Goal: Task Accomplishment & Management: Complete application form

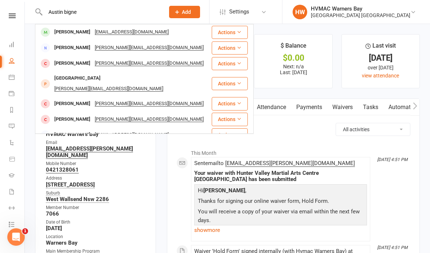
type input "Austin bigne"
click at [115, 35] on div "[EMAIL_ADDRESS][DOMAIN_NAME]" at bounding box center [131, 32] width 78 height 11
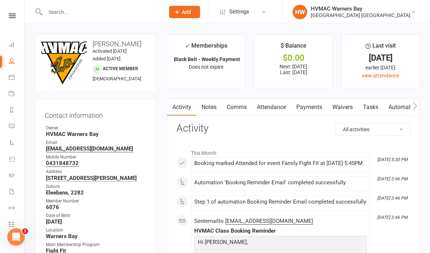
click at [347, 103] on link "Waivers" at bounding box center [342, 107] width 31 height 17
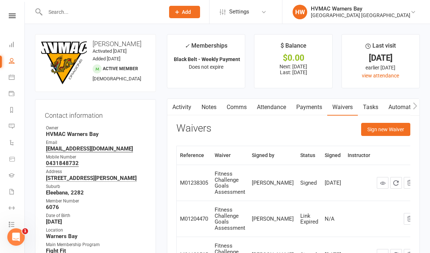
click at [379, 134] on button "Sign new Waiver" at bounding box center [385, 129] width 49 height 13
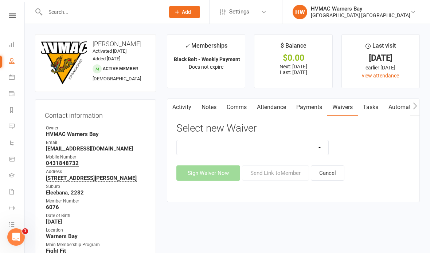
click at [274, 145] on select "Cancellation Form Cancellation Form - Kinder Kicks Fitness Challenge Goals Asse…" at bounding box center [252, 148] width 151 height 15
select select "13209"
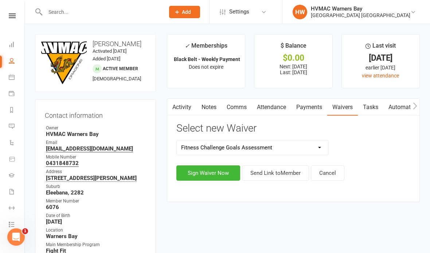
click at [212, 173] on button "Sign Waiver Now" at bounding box center [208, 173] width 64 height 15
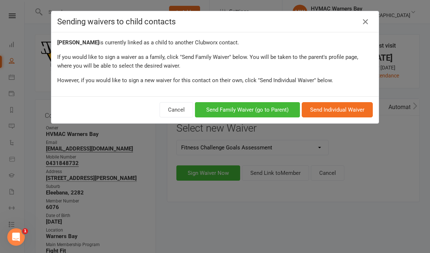
click at [337, 111] on button "Send Individual Waiver" at bounding box center [336, 109] width 71 height 15
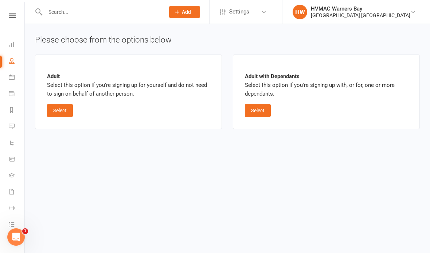
click at [70, 106] on button "Select" at bounding box center [60, 110] width 26 height 13
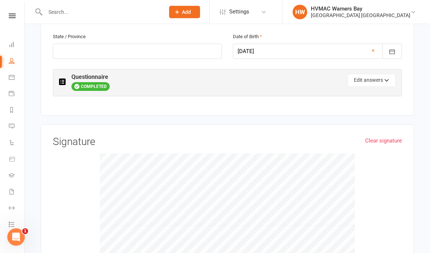
click at [366, 74] on button "Edit answers" at bounding box center [371, 80] width 48 height 13
select select "4"
select select "3"
select select "4"
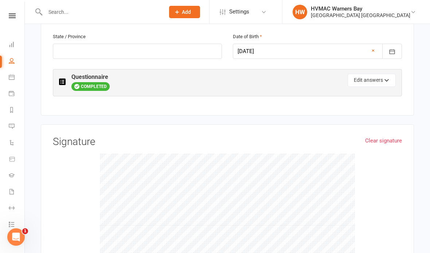
select select "4"
select select "5"
select select "2"
select select "4"
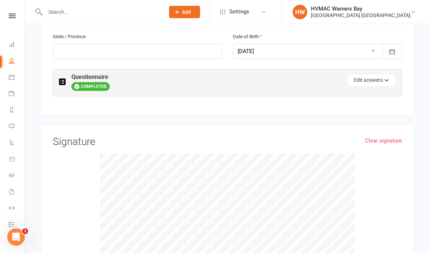
select select "Hunter Fight Fit (Muary Thai based fitness program)"
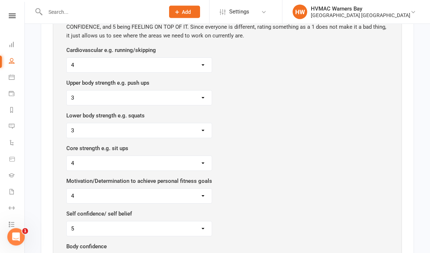
scroll to position [433, 0]
click at [189, 90] on select "1 2 3 4 5" at bounding box center [139, 97] width 145 height 15
select select "4"
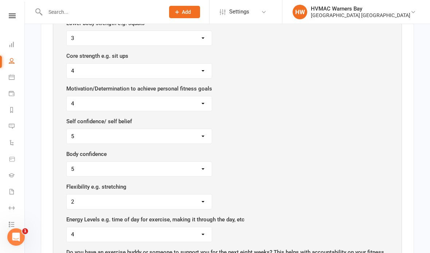
scroll to position [524, 0]
click at [185, 64] on select "1 2 3 4 5" at bounding box center [139, 71] width 145 height 15
select select "3"
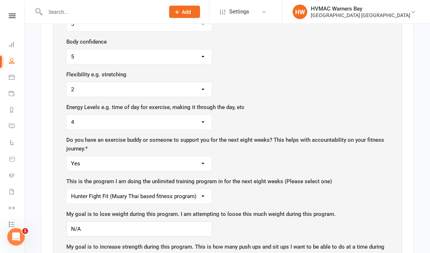
scroll to position [637, 0]
click at [195, 50] on select "1 2 3 4 5" at bounding box center [139, 57] width 145 height 15
select select "4"
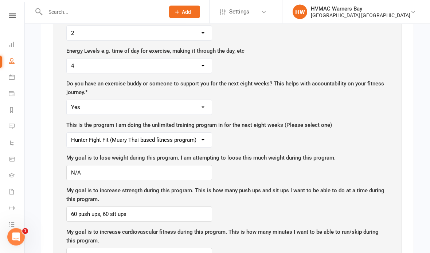
scroll to position [694, 0]
click at [193, 59] on select "1 2 3 4 5" at bounding box center [139, 66] width 145 height 15
select select "5"
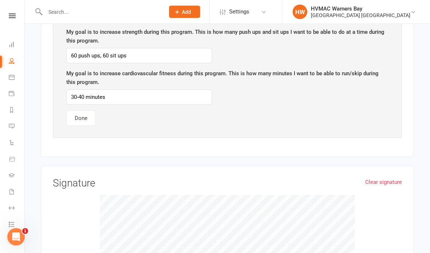
scroll to position [853, 0]
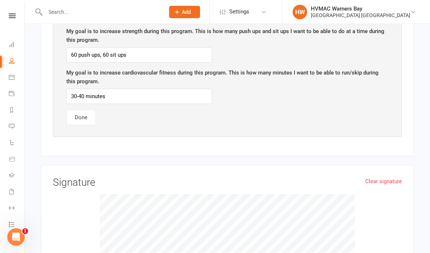
click at [118, 75] on div "My goal is to increase cardiovascular fitness during this program. This is how …" at bounding box center [227, 86] width 322 height 36
click at [117, 89] on input "30-40 minutes" at bounding box center [139, 96] width 146 height 15
type input "3"
type input "50-60 minutes"
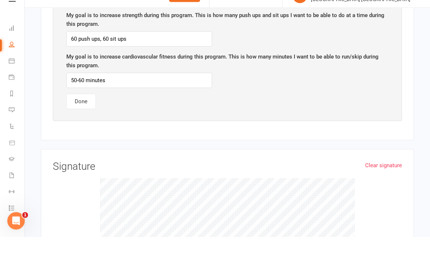
click at [78, 110] on button "Done" at bounding box center [80, 117] width 29 height 15
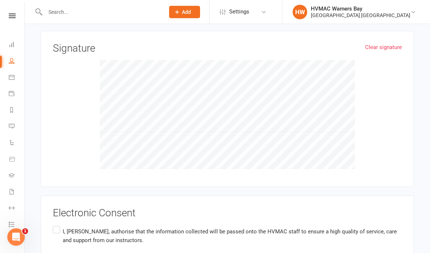
scroll to position [439, 0]
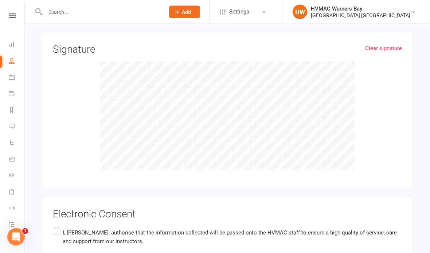
click at [59, 226] on label "I, [PERSON_NAME] , authorise that the information collected will be passed onto…" at bounding box center [227, 237] width 349 height 23
click at [58, 226] on input "I, [PERSON_NAME] , authorise that the information collected will be passed onto…" at bounding box center [55, 226] width 5 height 0
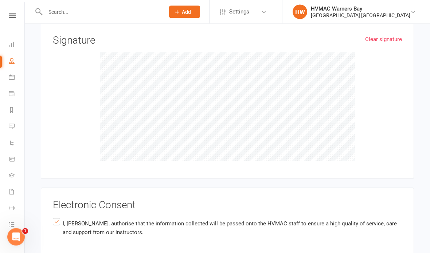
scroll to position [469, 0]
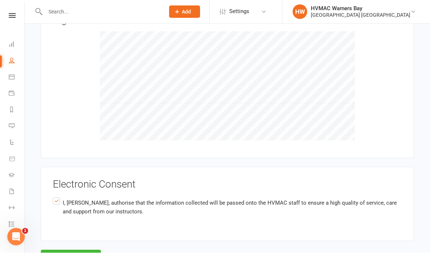
click at [69, 251] on button "Agree & Submit" at bounding box center [71, 258] width 60 height 15
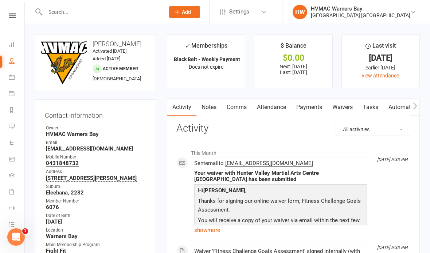
click at [77, 14] on input "text" at bounding box center [101, 12] width 117 height 10
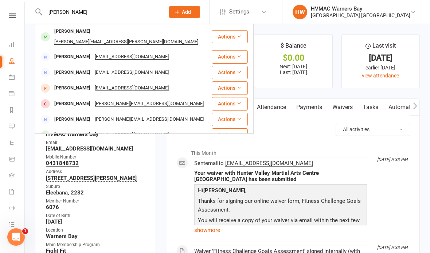
type input "[PERSON_NAME]"
click at [157, 33] on div "[PERSON_NAME] [PERSON_NAME][EMAIL_ADDRESS][PERSON_NAME][DOMAIN_NAME]" at bounding box center [123, 37] width 175 height 24
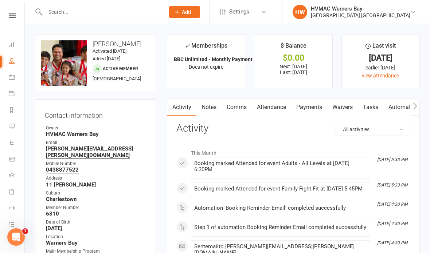
click at [339, 106] on link "Waivers" at bounding box center [342, 107] width 31 height 17
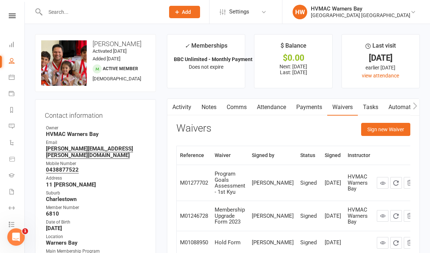
click at [375, 130] on button "Sign new Waiver" at bounding box center [385, 129] width 49 height 13
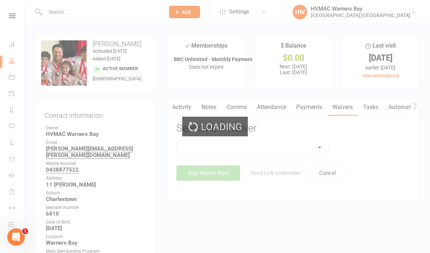
click at [294, 146] on div "Loading" at bounding box center [215, 126] width 430 height 253
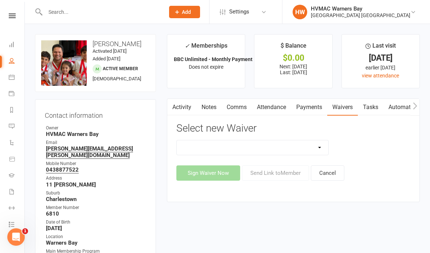
click at [294, 142] on select "Cancellation Form Cancellation Form - Kinder Kicks Fitness Challenge Goals Asse…" at bounding box center [252, 148] width 151 height 15
click at [331, 171] on button "Cancel" at bounding box center [327, 173] width 33 height 15
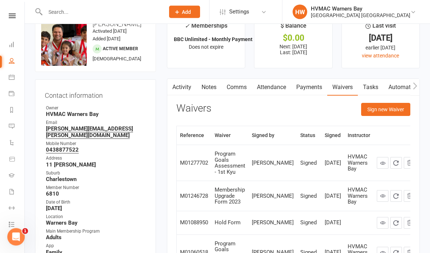
scroll to position [19, 0]
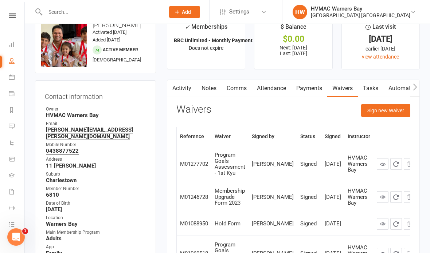
click at [396, 113] on button "Sign new Waiver" at bounding box center [385, 110] width 49 height 13
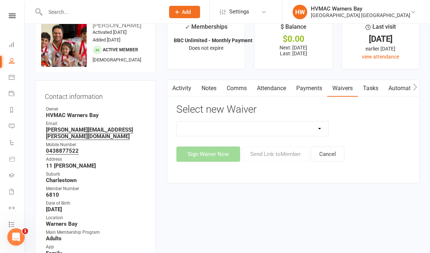
click at [298, 134] on select "Cancellation Form Cancellation Form - Kinder Kicks Fitness Challenge Goals Asse…" at bounding box center [252, 129] width 151 height 15
click at [331, 157] on button "Cancel" at bounding box center [327, 154] width 33 height 15
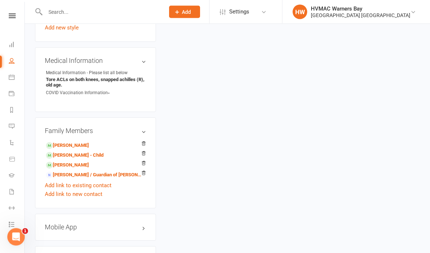
scroll to position [657, 0]
click at [92, 155] on link "[PERSON_NAME] - Child" at bounding box center [75, 156] width 58 height 8
